Goal: Task Accomplishment & Management: Complete application form

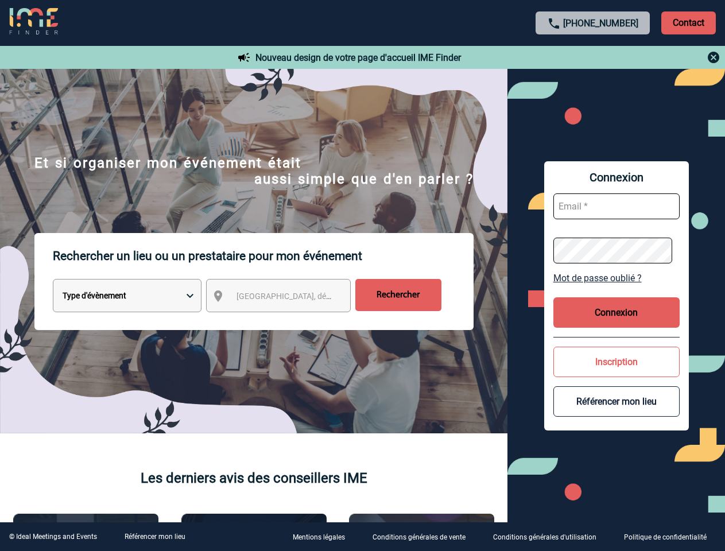
click at [362, 276] on p "Rechercher un lieu ou un prestataire pour mon événement" at bounding box center [263, 256] width 421 height 46
click at [689, 22] on p "Contact" at bounding box center [689, 22] width 55 height 23
click at [593, 57] on div at bounding box center [594, 58] width 256 height 14
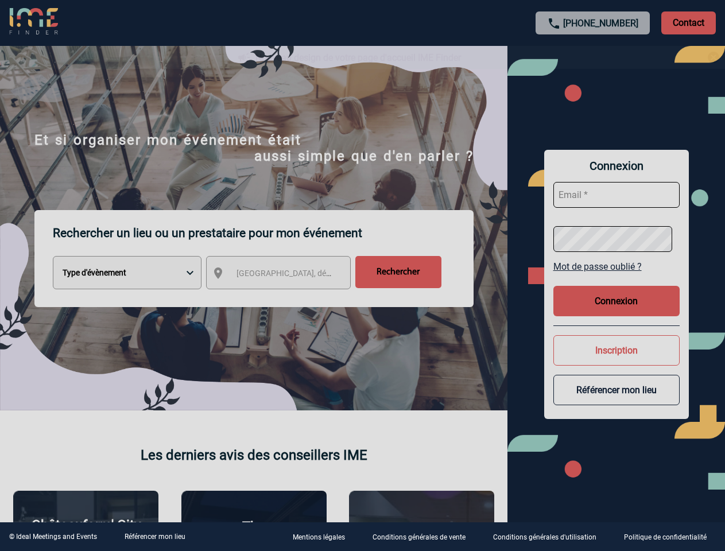
click at [289, 298] on div at bounding box center [362, 275] width 725 height 551
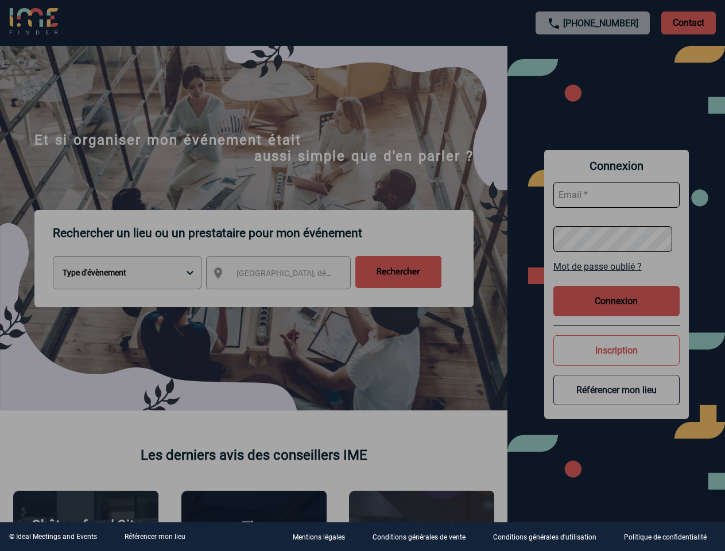
click at [617, 278] on div at bounding box center [362, 275] width 725 height 551
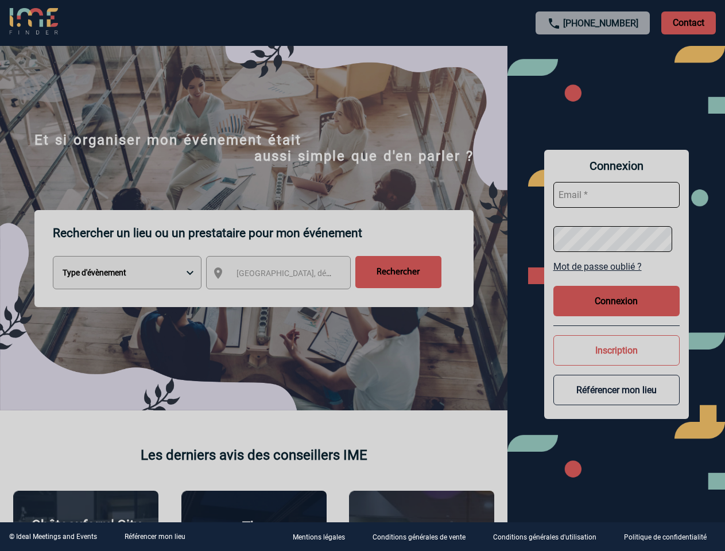
click at [617, 312] on button "Connexion" at bounding box center [617, 301] width 126 height 30
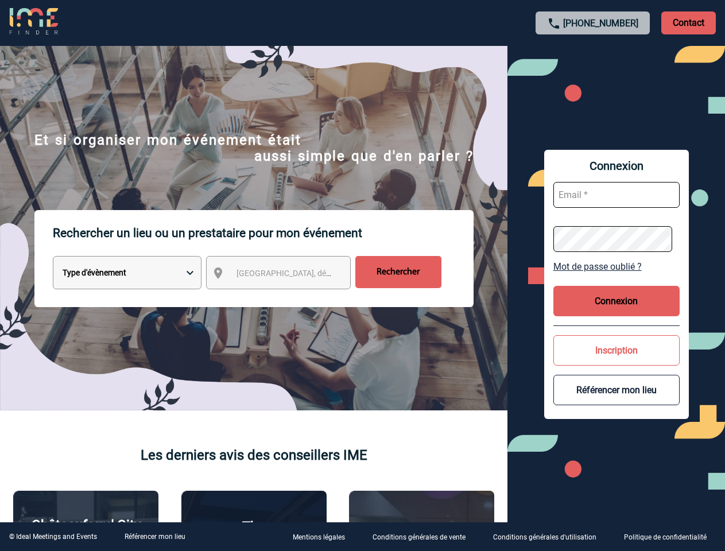
click at [617, 362] on button "Inscription" at bounding box center [617, 350] width 126 height 30
click at [617, 402] on button "Référencer mon lieu" at bounding box center [617, 390] width 126 height 30
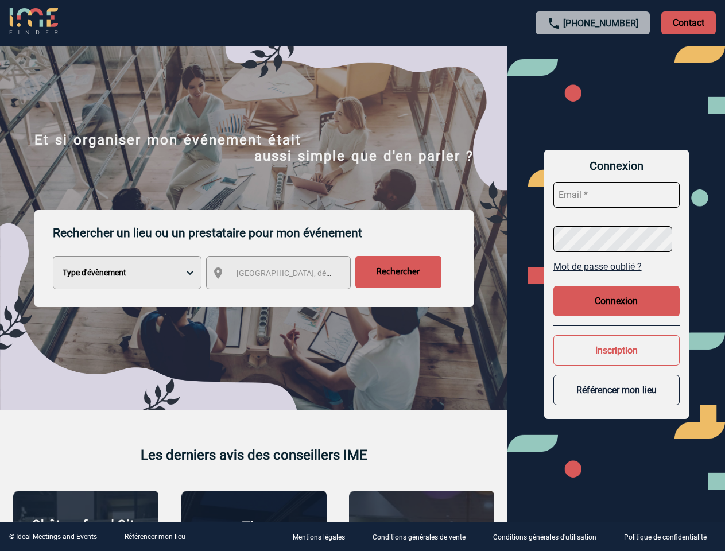
click at [155, 537] on link "Référencer mon lieu" at bounding box center [155, 537] width 61 height 8
